Goal: Find specific page/section: Find specific page/section

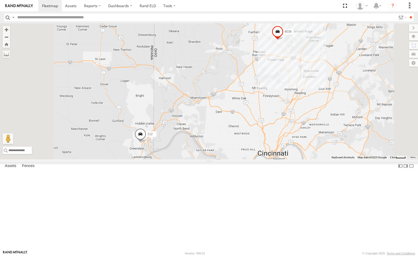
click at [0, 0] on div "212" at bounding box center [0, 0] width 0 height 0
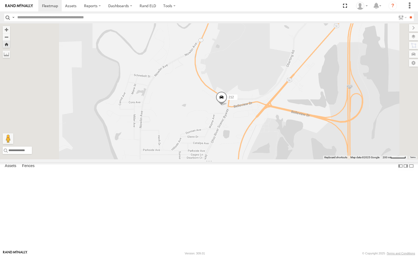
click at [227, 106] on span at bounding box center [222, 98] width 12 height 14
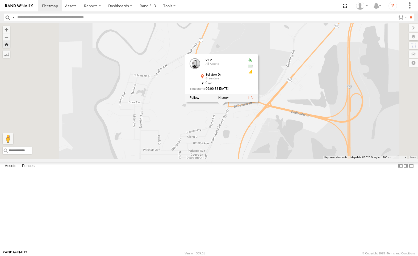
click at [222, 120] on div "212 212 All Assets Bellview Dr Greendale 39.12403 , -84.85413 0 09:00:38 10/14/…" at bounding box center [209, 91] width 418 height 136
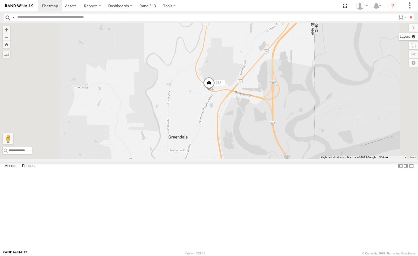
click at [411, 37] on label at bounding box center [408, 36] width 19 height 7
click at [0, 0] on div "Basemaps" at bounding box center [0, 0] width 0 height 0
click at [0, 0] on label at bounding box center [0, 0] width 0 height 0
click at [0, 0] on span "Satellite + Roadmap" at bounding box center [0, 0] width 0 height 0
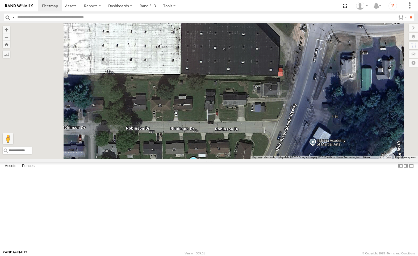
click at [0, 0] on label at bounding box center [0, 0] width 0 height 0
click at [0, 0] on div "Overlays" at bounding box center [0, 0] width 0 height 0
click at [0, 0] on label at bounding box center [0, 0] width 0 height 0
click at [0, 0] on span "Traffic" at bounding box center [0, 0] width 0 height 0
click at [0, 0] on label at bounding box center [0, 0] width 0 height 0
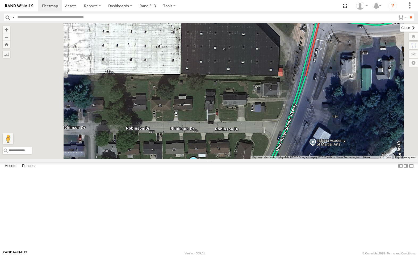
click at [400, 28] on label at bounding box center [409, 27] width 18 height 7
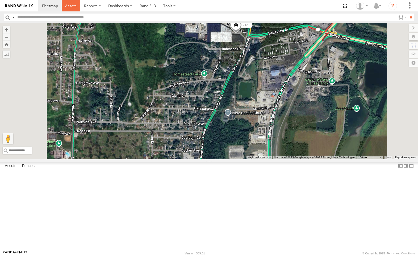
click at [71, 6] on span at bounding box center [70, 5] width 11 height 5
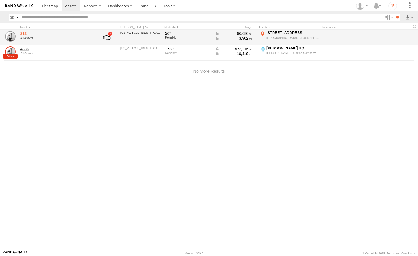
click at [50, 35] on link "212" at bounding box center [56, 33] width 73 height 5
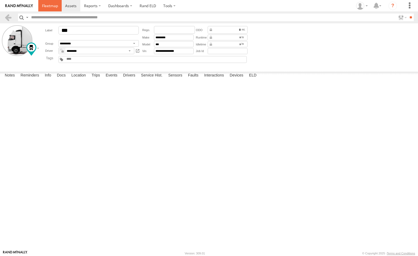
click at [49, 5] on span at bounding box center [50, 5] width 16 height 5
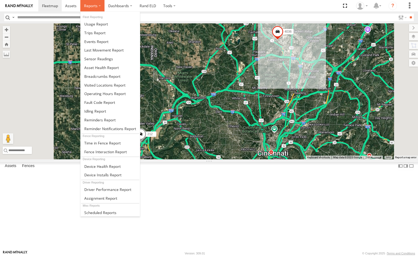
click at [94, 6] on span at bounding box center [91, 5] width 14 height 5
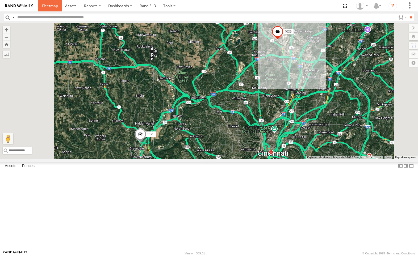
click at [48, 6] on span at bounding box center [50, 5] width 16 height 5
